Goal: Check status: Check status

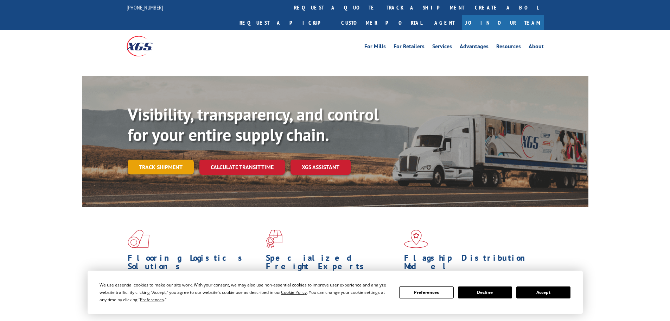
click at [154, 159] on link "Track shipment" at bounding box center [161, 166] width 66 height 15
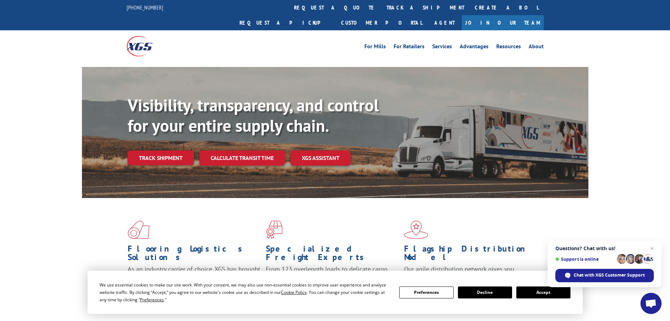
click at [539, 291] on button "Accept" at bounding box center [543, 292] width 54 height 12
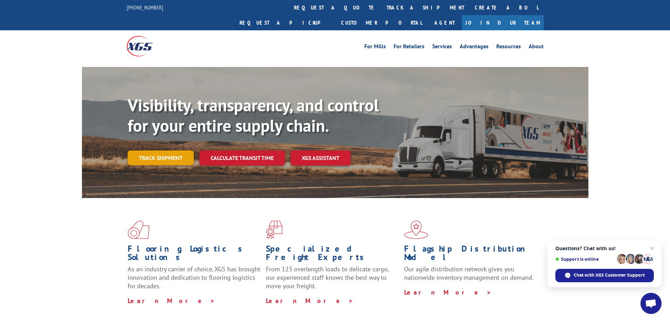
click at [166, 150] on link "Track shipment" at bounding box center [161, 157] width 66 height 15
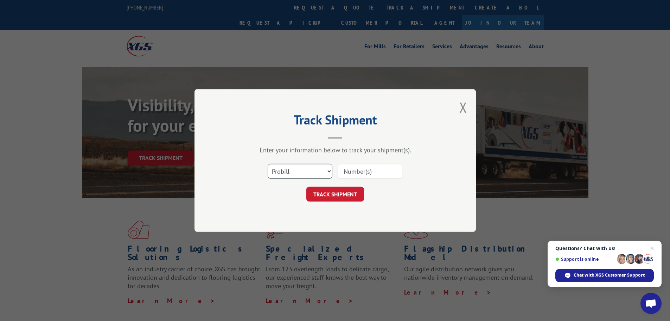
click at [313, 171] on select "Select category... Probill BOL PO" at bounding box center [300, 171] width 65 height 15
click at [361, 172] on input at bounding box center [370, 171] width 65 height 15
click at [375, 169] on input at bounding box center [370, 171] width 65 height 15
paste input "61510409"
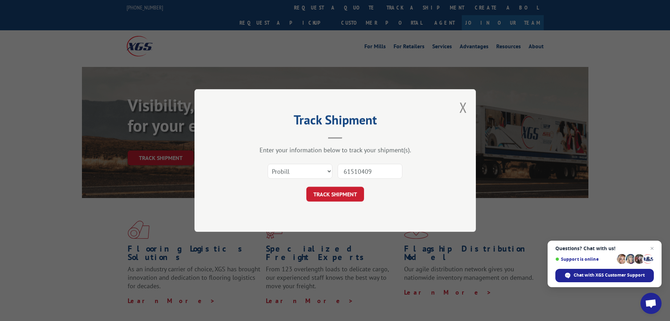
type input "61510409"
click at [306, 186] on button "TRACK SHIPMENT" at bounding box center [335, 193] width 58 height 15
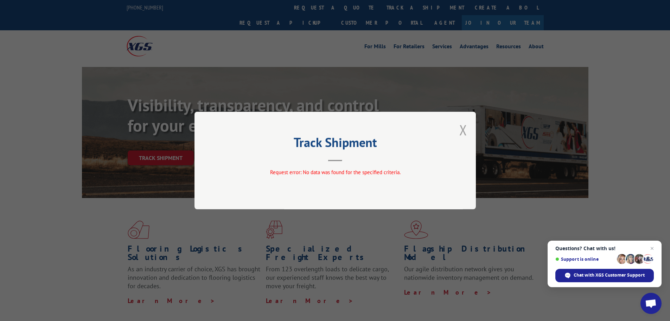
click at [462, 127] on button "Close modal" at bounding box center [463, 129] width 8 height 19
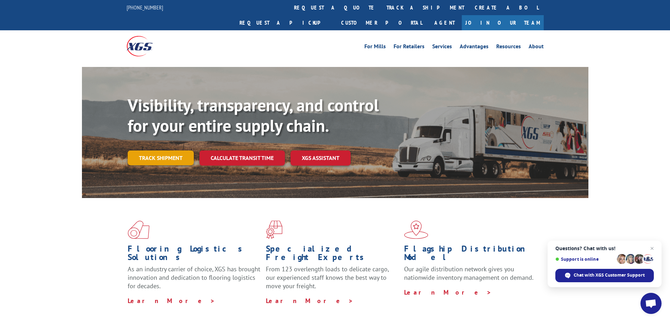
click at [155, 150] on link "Track shipment" at bounding box center [161, 157] width 66 height 15
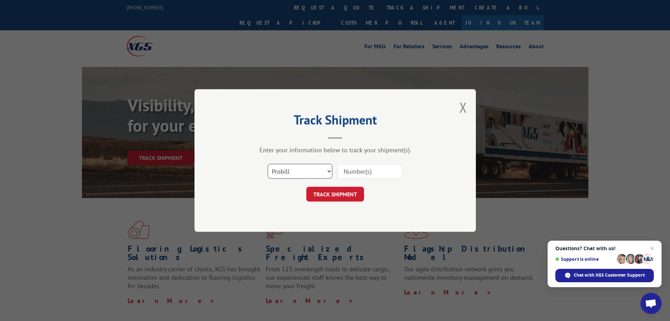
click at [297, 169] on select "Select category... Probill BOL PO" at bounding box center [300, 171] width 65 height 15
select select "po"
click at [268, 164] on select "Select category... Probill BOL PO" at bounding box center [300, 171] width 65 height 15
click at [345, 172] on input at bounding box center [370, 171] width 65 height 15
paste input "61510409"
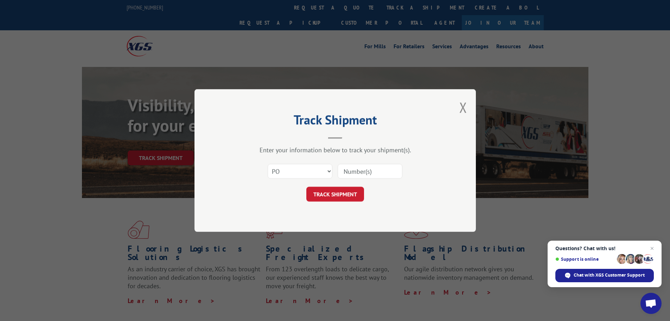
type input "61510409"
click button "TRACK SHIPMENT" at bounding box center [335, 193] width 58 height 15
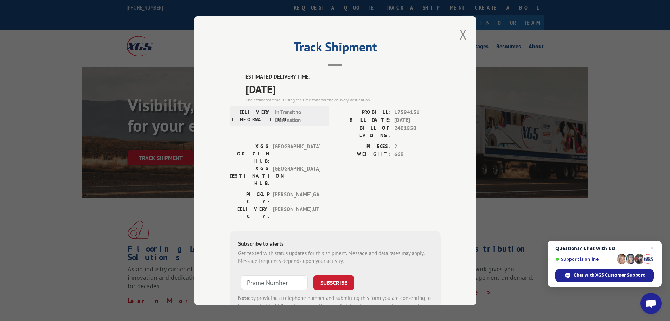
click at [398, 127] on span "2401850" at bounding box center [417, 131] width 46 height 15
copy span "2401850"
click at [455, 33] on div "Track Shipment ESTIMATED DELIVERY TIME: [DATE] The estimated time is using the …" at bounding box center [335, 160] width 281 height 289
click at [459, 35] on button "Close modal" at bounding box center [463, 34] width 8 height 19
